Goal: Task Accomplishment & Management: Complete application form

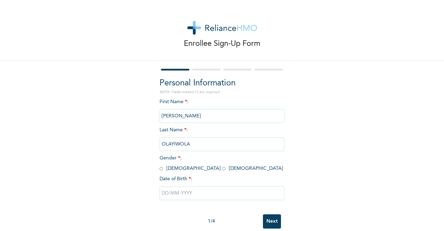
click at [215, 196] on input "text" at bounding box center [222, 193] width 125 height 14
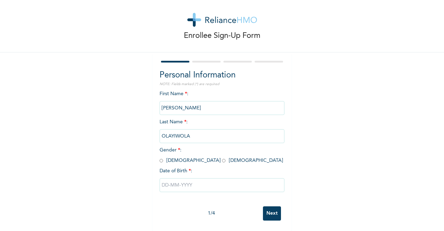
select select "8"
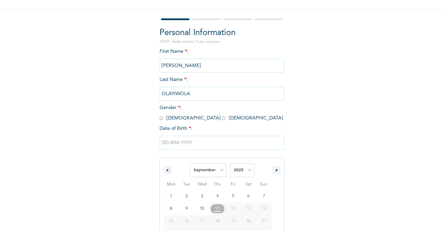
scroll to position [14, 0]
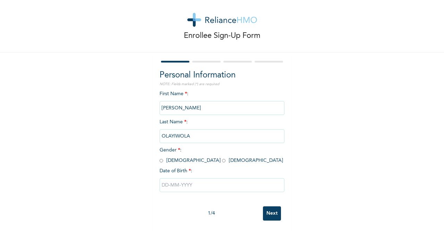
drag, startPoint x: 158, startPoint y: 119, endPoint x: 164, endPoint y: 126, distance: 9.1
click at [160, 120] on div "First Name * : [PERSON_NAME] Last Name * : [PERSON_NAME] Gender * : [DEMOGRAPHI…" at bounding box center [222, 146] width 125 height 112
click at [161, 156] on span "Gender * : [DEMOGRAPHIC_DATA] [DEMOGRAPHIC_DATA]" at bounding box center [222, 154] width 124 height 15
click at [160, 157] on input "radio" at bounding box center [161, 160] width 3 height 7
radio input "true"
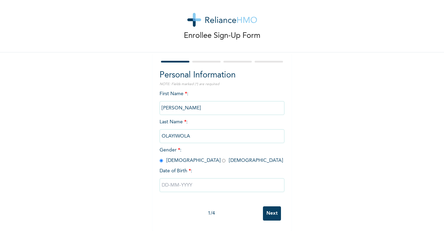
click at [191, 180] on input "text" at bounding box center [222, 185] width 125 height 14
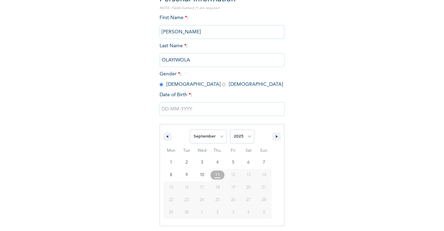
scroll to position [85, 0]
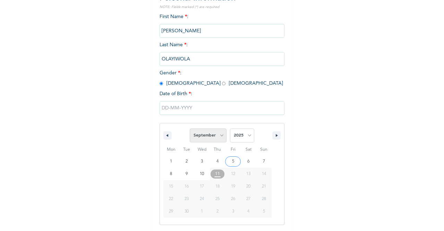
click at [213, 136] on select "January February March April May June July August September October November De…" at bounding box center [208, 135] width 37 height 14
select select "7"
click at [190, 129] on select "January February March April May June July August September October November De…" at bounding box center [208, 135] width 37 height 14
click at [244, 136] on select "2025 2024 2023 2022 2021 2020 2019 2018 2017 2016 2015 2014 2013 2012 2011 2010…" at bounding box center [242, 135] width 24 height 14
select select "1974"
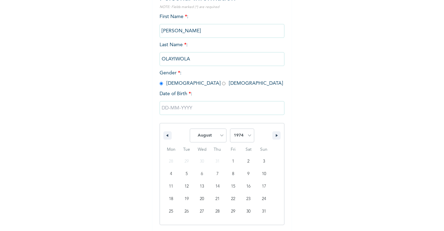
click at [230, 129] on select "2025 2024 2023 2022 2021 2020 2019 2018 2017 2016 2015 2014 2013 2012 2011 2010…" at bounding box center [242, 135] width 24 height 14
type input "[DATE]"
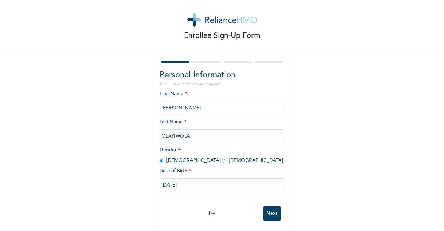
scroll to position [14, 0]
click at [270, 210] on input "Next" at bounding box center [272, 213] width 18 height 14
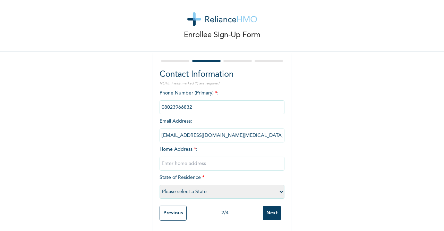
click at [203, 159] on input "text" at bounding box center [222, 163] width 125 height 14
type input "K"
type input "[PERSON_NAME] ROAD KORODO BUS STOP [PERSON_NAME] ABULE ADO LAGOS"
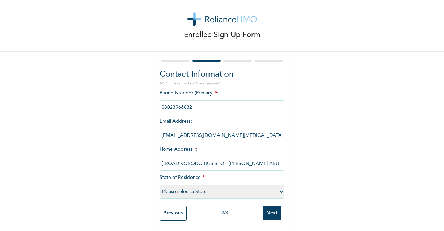
scroll to position [0, 0]
click at [279, 187] on select "Please select a State [PERSON_NAME] (FCT) [PERSON_NAME] Ibom [GEOGRAPHIC_DATA] …" at bounding box center [222, 192] width 125 height 14
select select "25"
click at [160, 185] on select "Please select a State [PERSON_NAME] (FCT) [PERSON_NAME] Ibom [GEOGRAPHIC_DATA] …" at bounding box center [222, 192] width 125 height 14
click at [268, 207] on input "Next" at bounding box center [272, 213] width 18 height 14
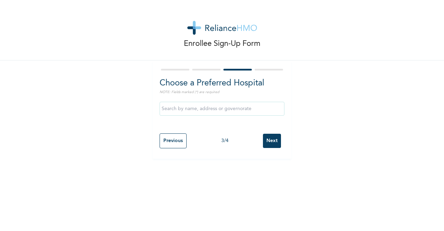
click at [266, 113] on input "text" at bounding box center [222, 109] width 125 height 14
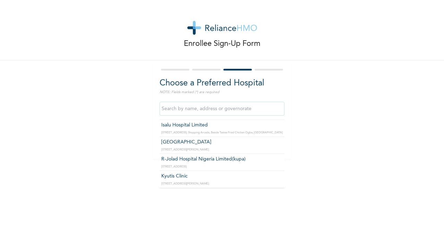
scroll to position [569, 0]
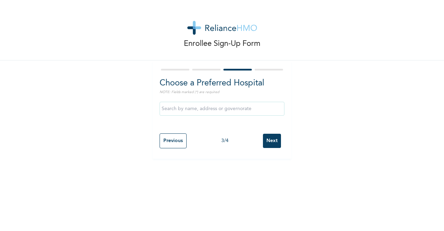
click at [285, 185] on div "Enrollee Sign-Up Form Choose a Preferred Hospital NOTE: Fields marked (*) are r…" at bounding box center [222, 115] width 444 height 231
click at [253, 111] on input "text" at bounding box center [222, 109] width 125 height 14
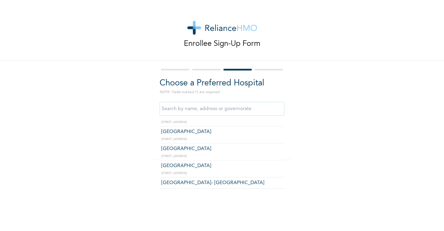
scroll to position [449, 0]
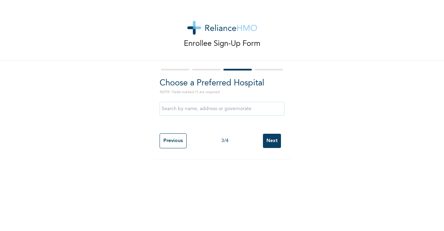
click at [267, 110] on input "text" at bounding box center [222, 109] width 125 height 14
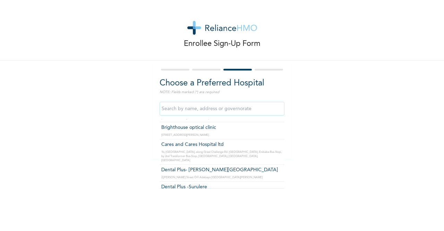
scroll to position [5143, 0]
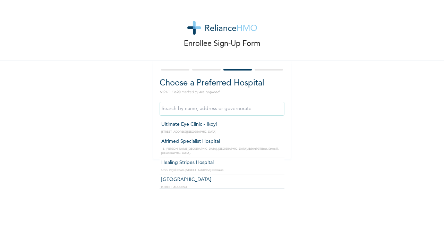
click at [274, 111] on input "text" at bounding box center [222, 109] width 125 height 14
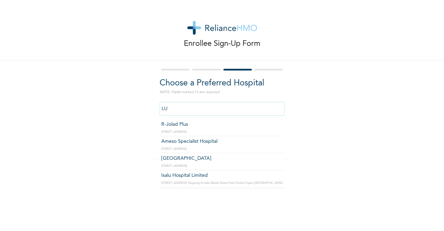
type input "L"
type input "[GEOGRAPHIC_DATA]"
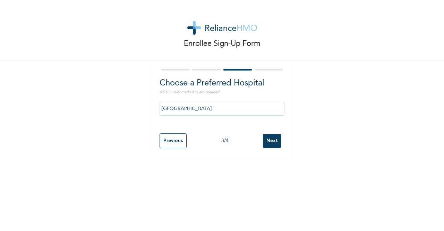
click at [269, 142] on input "Next" at bounding box center [272, 141] width 18 height 14
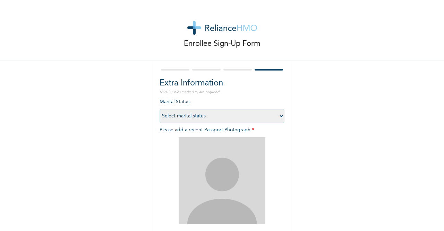
click at [280, 117] on select "Select marital status [DEMOGRAPHIC_DATA] Married [DEMOGRAPHIC_DATA] Widow/[DEMO…" at bounding box center [222, 116] width 125 height 14
select select "2"
click at [160, 109] on select "Select marital status [DEMOGRAPHIC_DATA] Married [DEMOGRAPHIC_DATA] Widow/[DEMO…" at bounding box center [222, 116] width 125 height 14
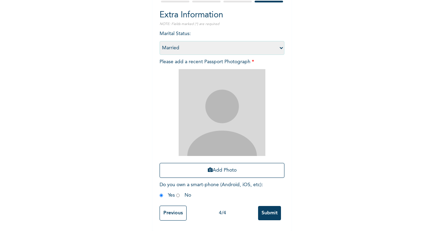
scroll to position [74, 0]
click at [225, 107] on img at bounding box center [222, 112] width 87 height 87
click at [209, 167] on icon "button" at bounding box center [210, 169] width 5 height 5
click at [226, 168] on button "Add Photo" at bounding box center [222, 170] width 125 height 15
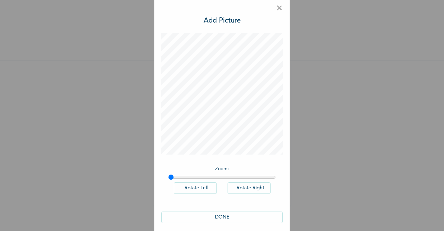
scroll to position [11, 0]
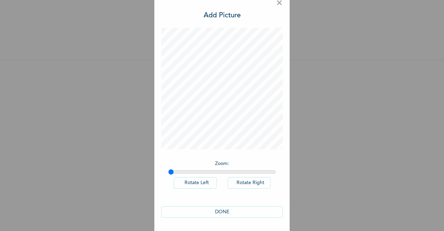
click at [220, 212] on button "DONE" at bounding box center [221, 211] width 121 height 11
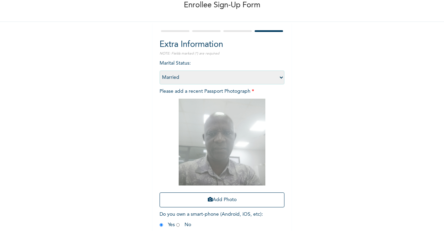
scroll to position [74, 0]
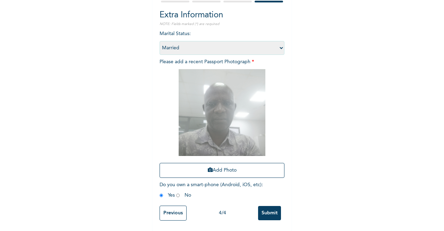
click at [173, 208] on input "Previous" at bounding box center [173, 212] width 27 height 15
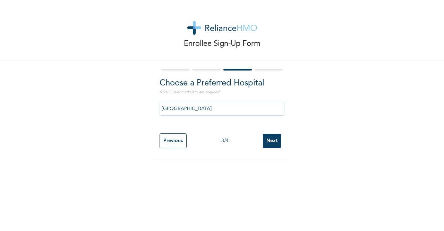
scroll to position [0, 0]
click at [176, 141] on input "Previous" at bounding box center [173, 140] width 27 height 15
select select "25"
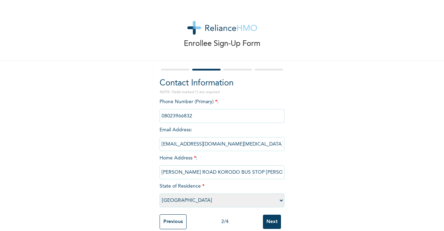
click at [176, 221] on input "Previous" at bounding box center [173, 221] width 27 height 15
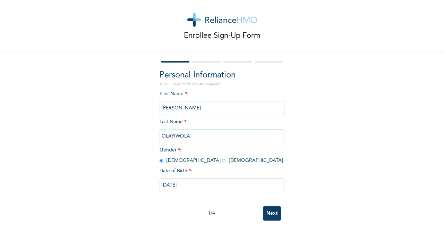
scroll to position [14, 0]
click at [269, 207] on input "Next" at bounding box center [272, 213] width 18 height 14
select select "25"
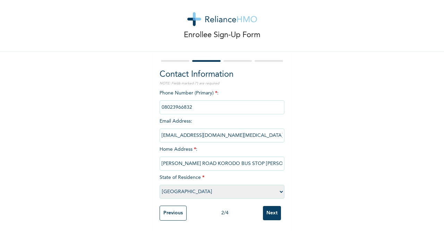
click at [272, 209] on input "Next" at bounding box center [272, 213] width 18 height 14
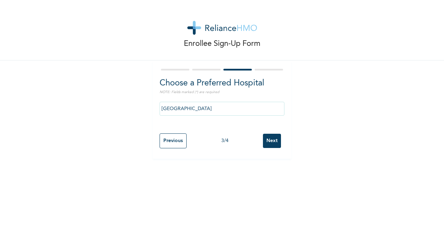
click at [272, 143] on input "Next" at bounding box center [272, 141] width 18 height 14
select select "2"
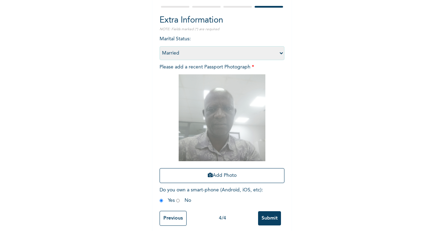
scroll to position [74, 0]
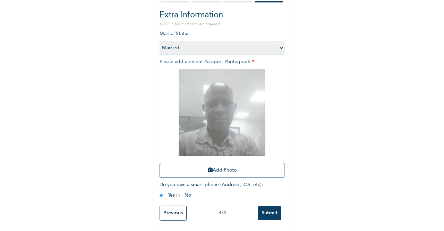
click at [268, 207] on input "Submit" at bounding box center [269, 213] width 23 height 14
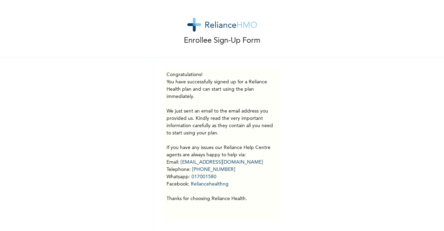
scroll to position [0, 0]
